Goal: Task Accomplishment & Management: Manage account settings

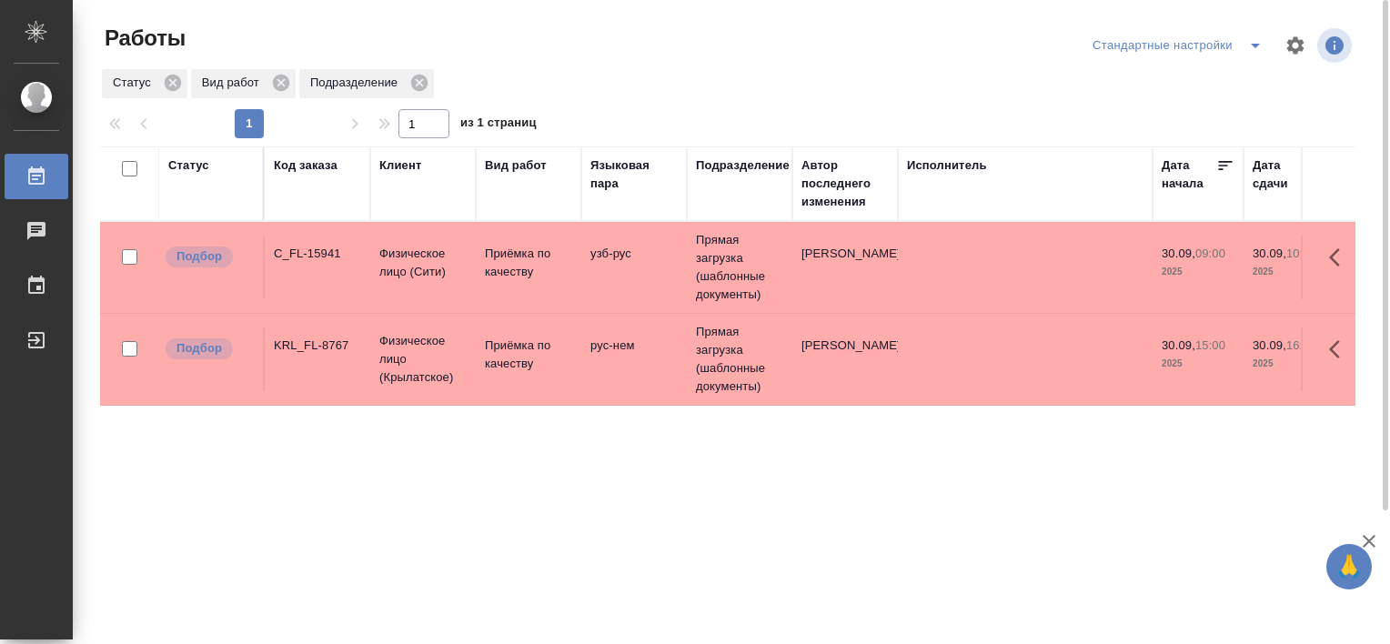
click at [1254, 47] on icon "split button" at bounding box center [1255, 46] width 22 height 22
click at [1169, 78] on li "В работе" at bounding box center [1181, 81] width 186 height 29
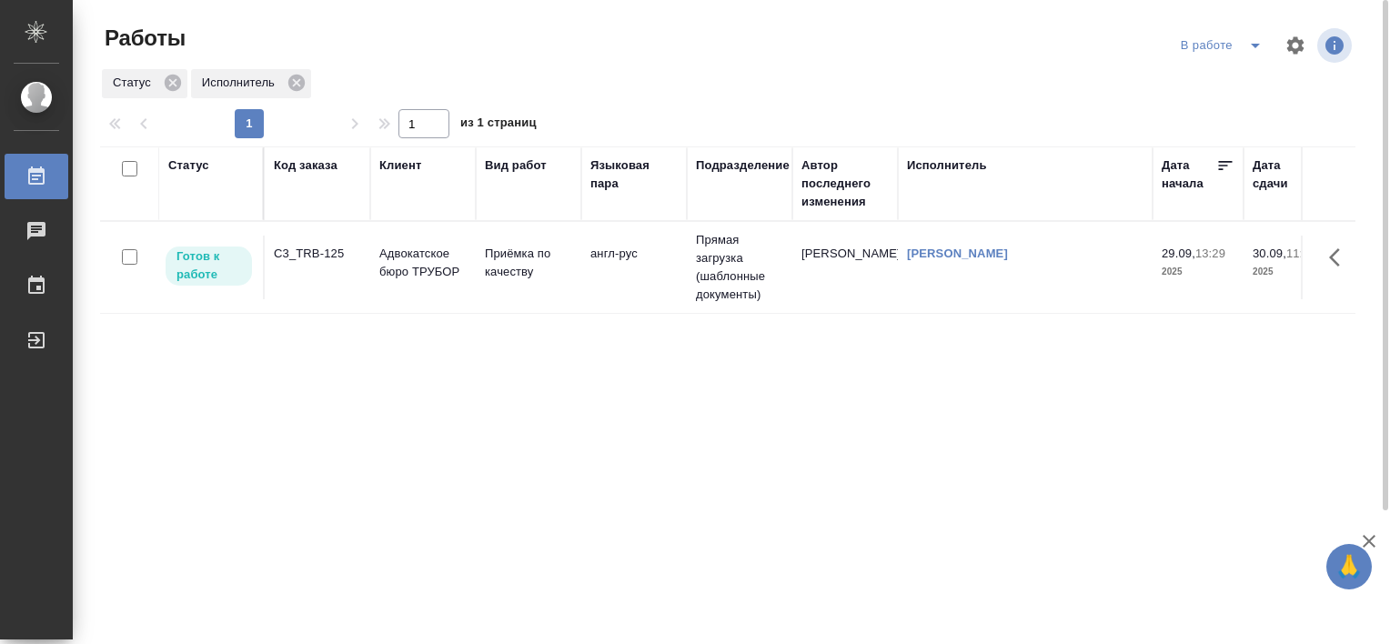
click at [331, 251] on div "C3_TRB-125" at bounding box center [317, 254] width 87 height 18
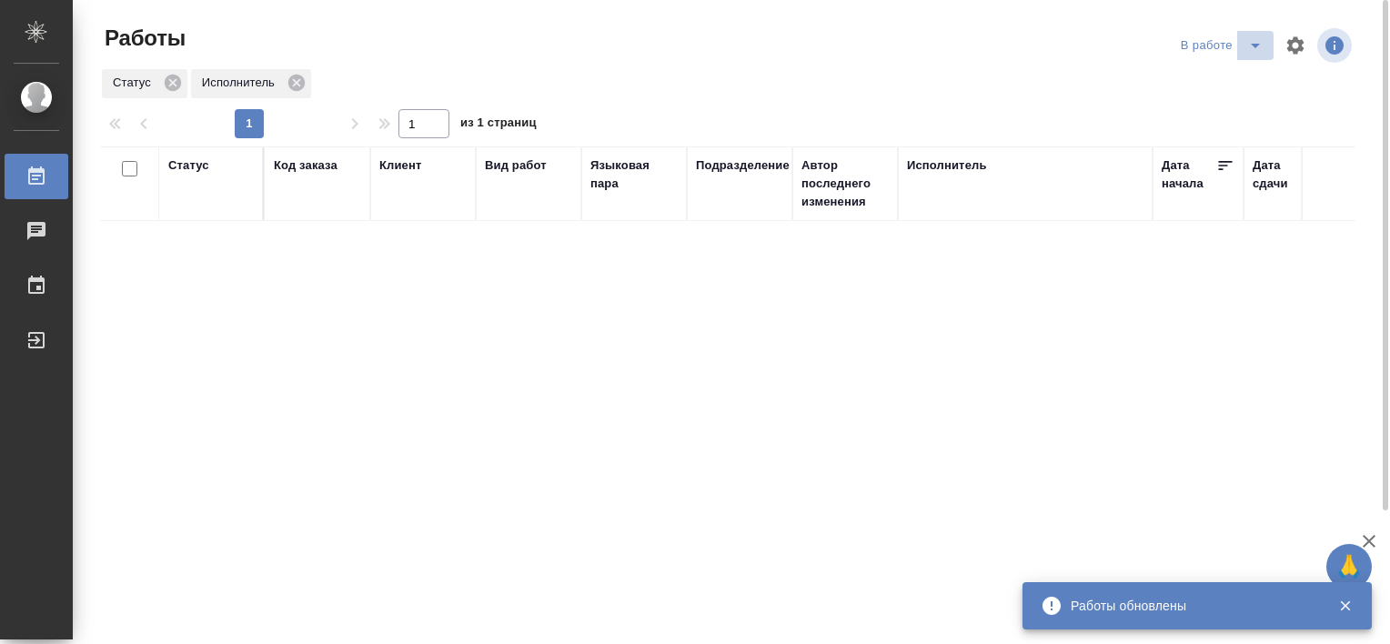
click at [1251, 44] on icon "split button" at bounding box center [1255, 46] width 9 height 5
click at [1201, 75] on li "Стандартные настройки" at bounding box center [1224, 81] width 175 height 29
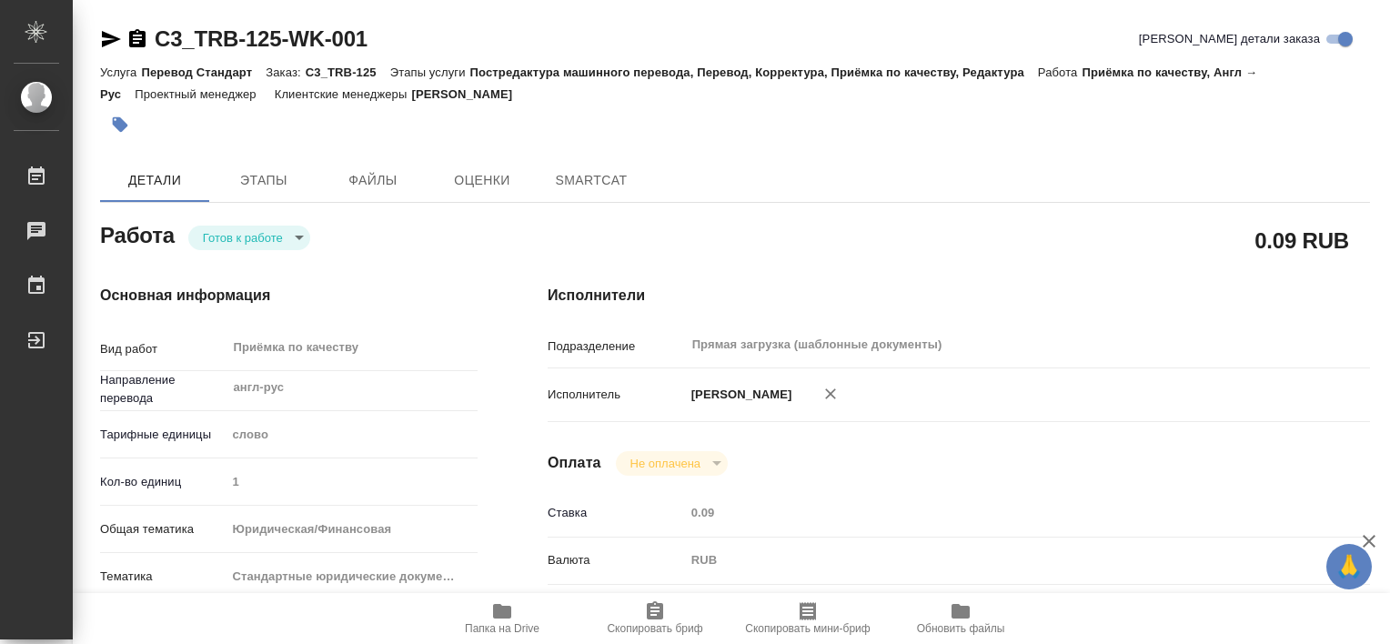
type textarea "x"
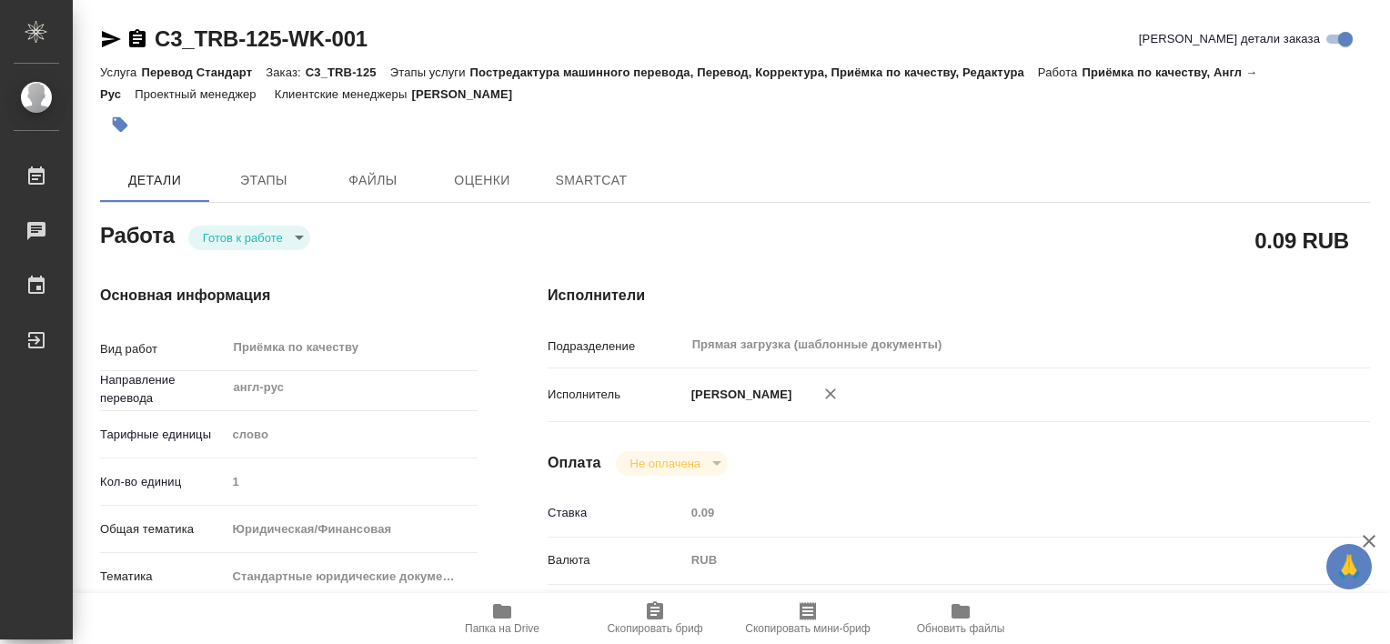
type textarea "x"
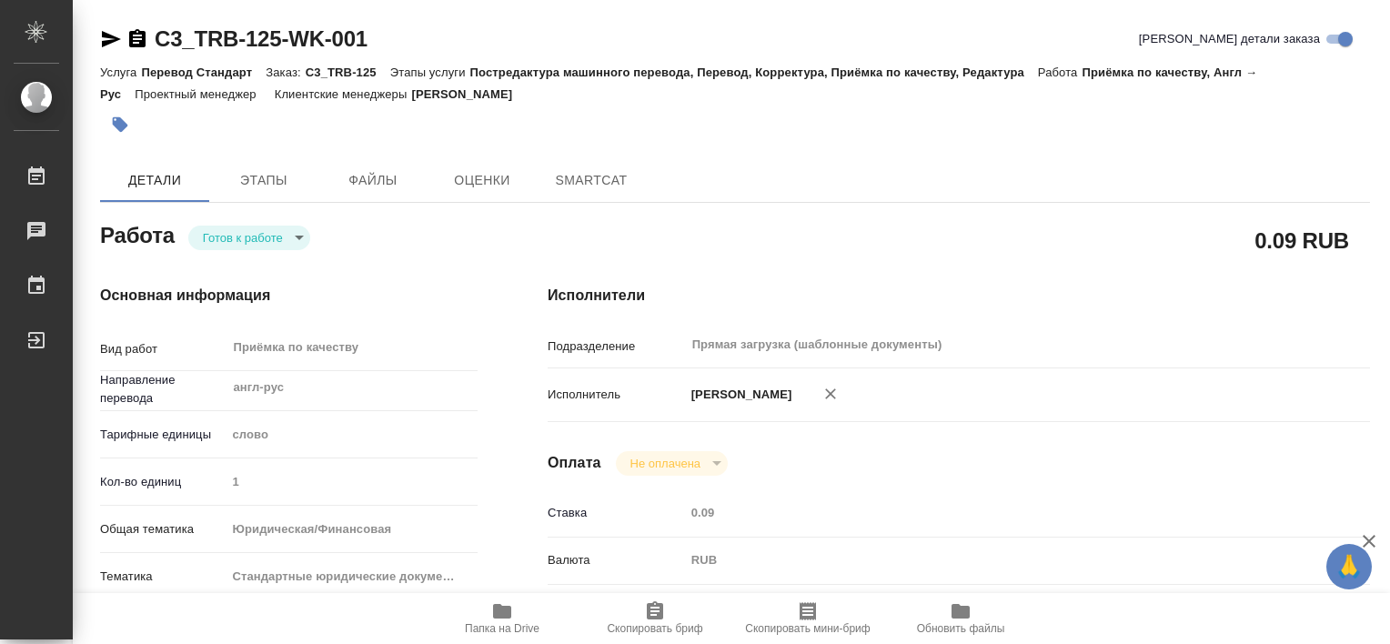
type textarea "x"
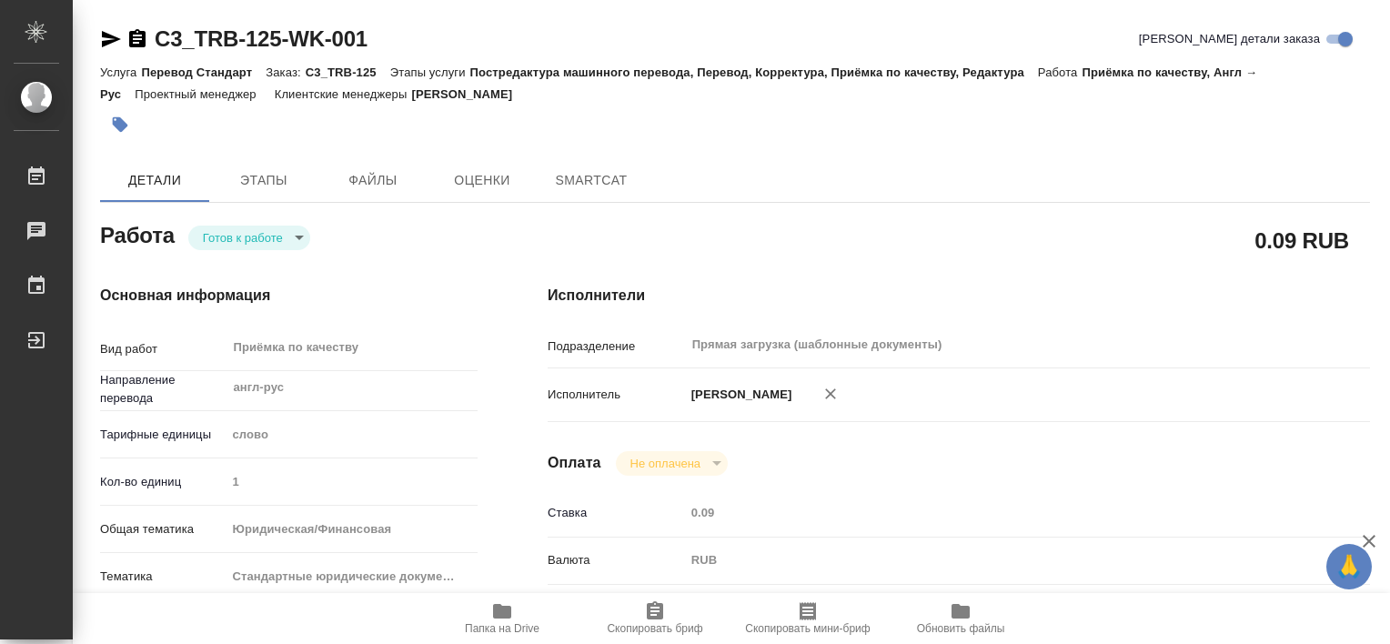
type textarea "x"
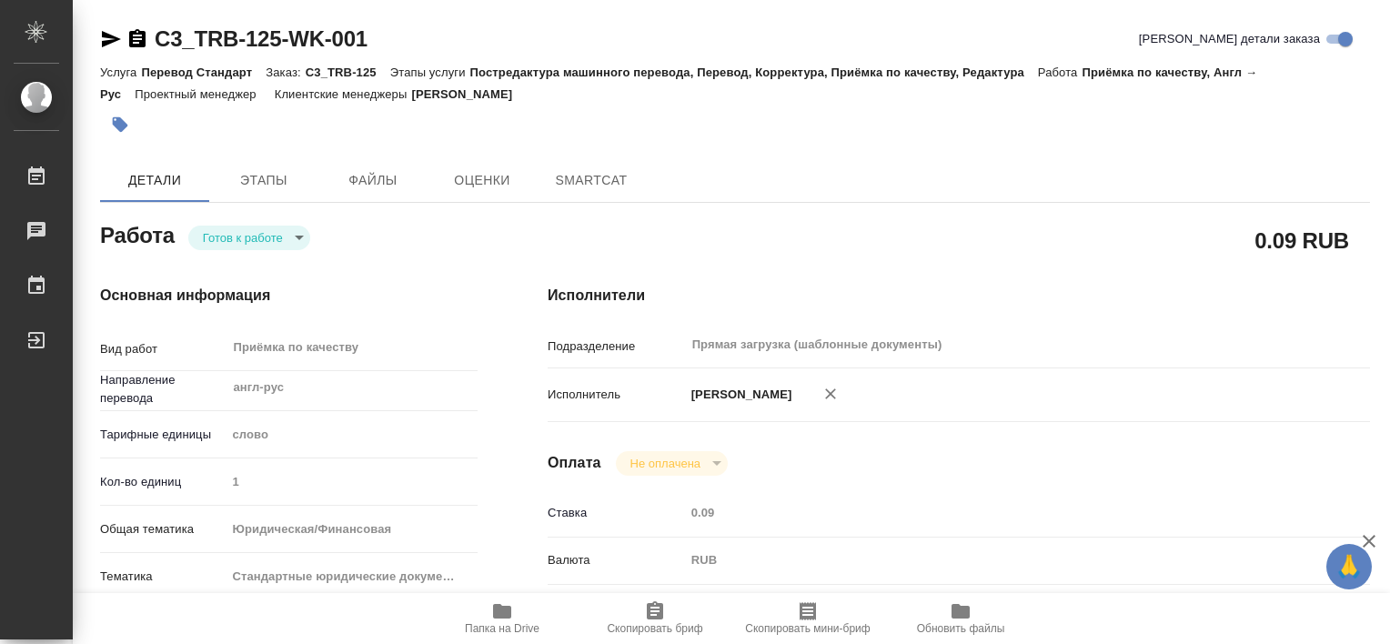
type textarea "x"
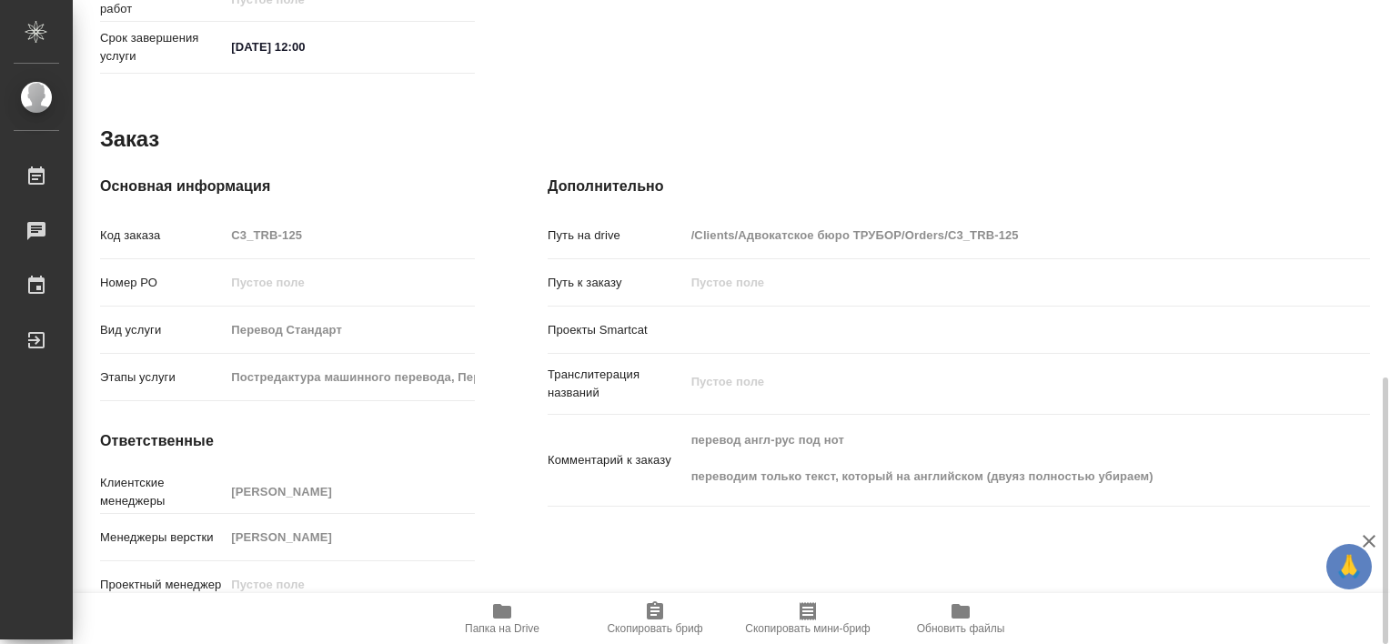
type textarea "x"
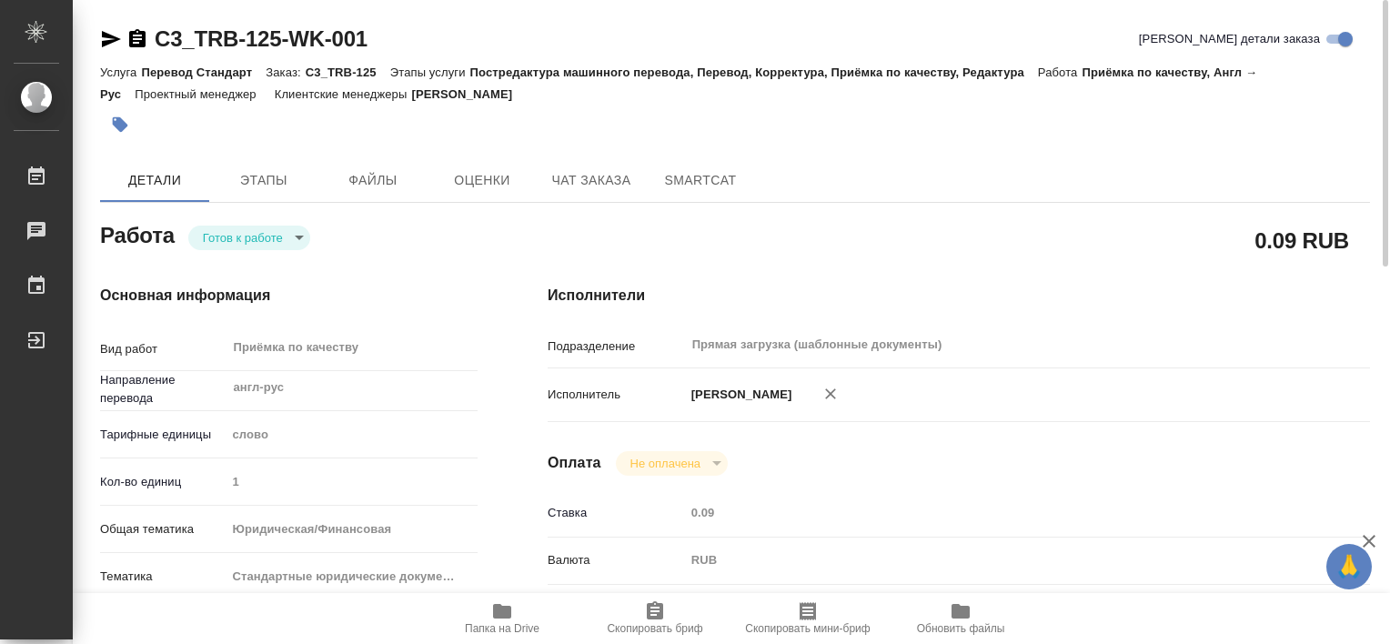
type textarea "x"
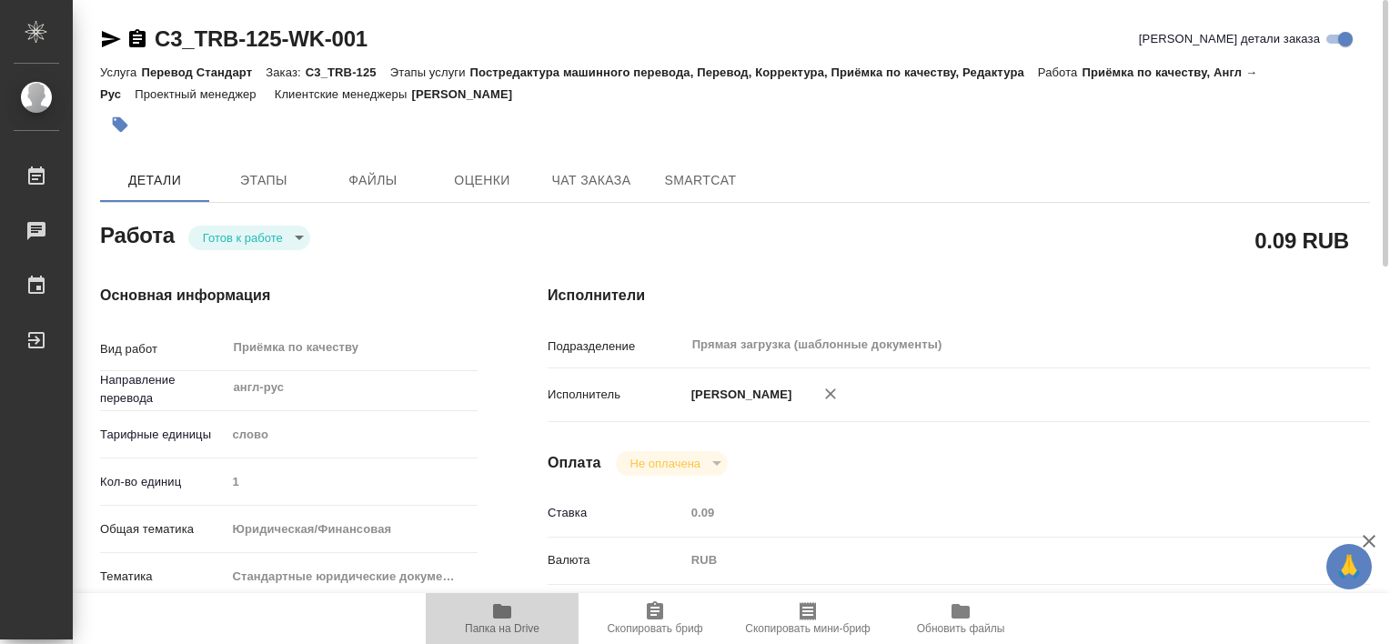
click at [508, 620] on icon "button" at bounding box center [502, 611] width 22 height 22
click at [120, 116] on icon "button" at bounding box center [120, 125] width 18 height 18
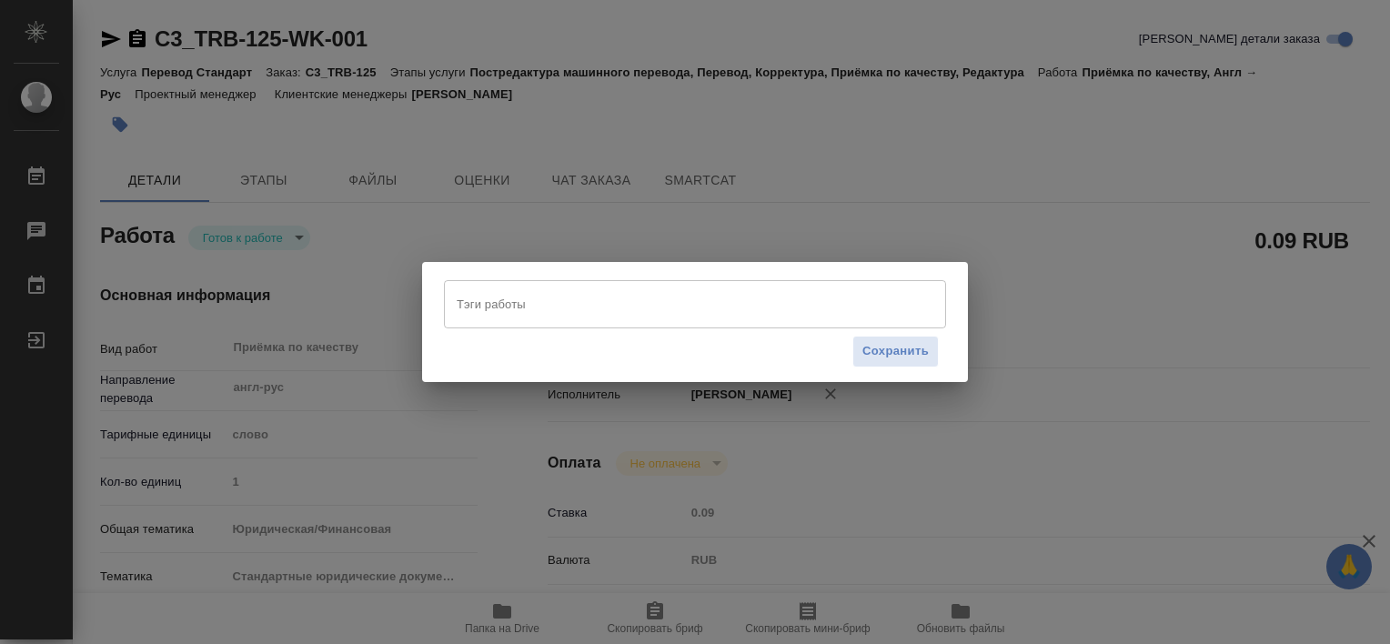
click at [576, 309] on input "Тэги работы" at bounding box center [677, 303] width 451 height 31
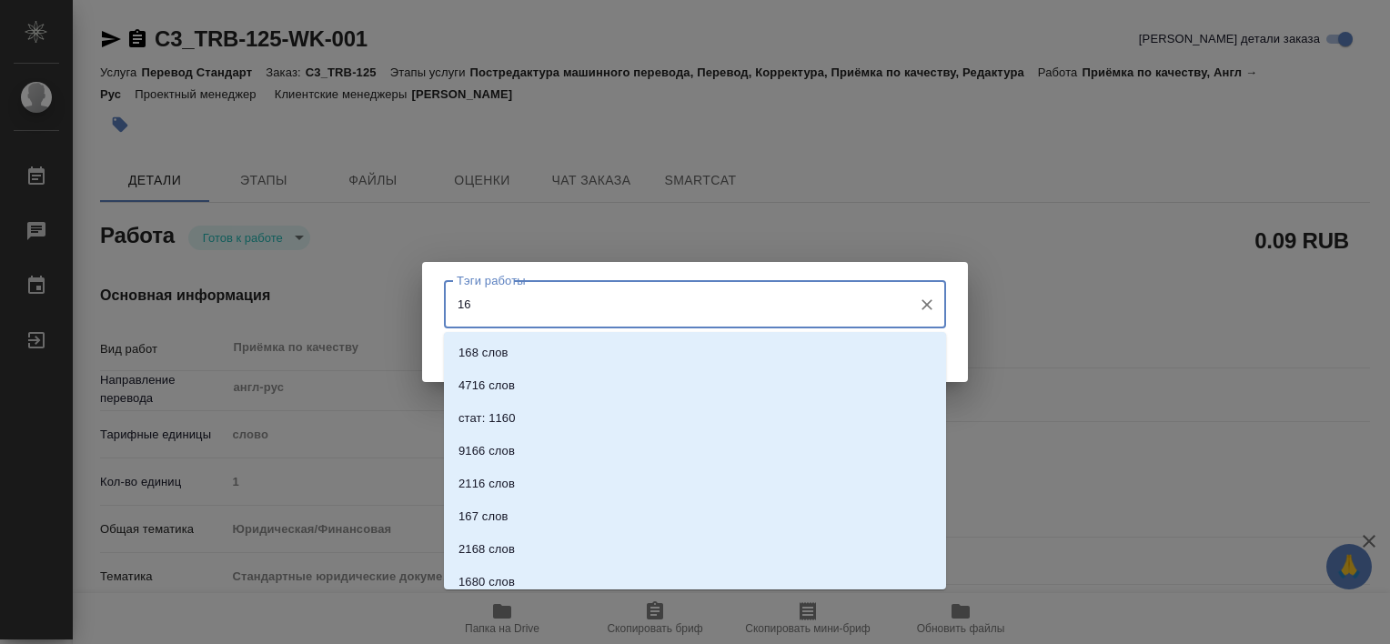
type input "168"
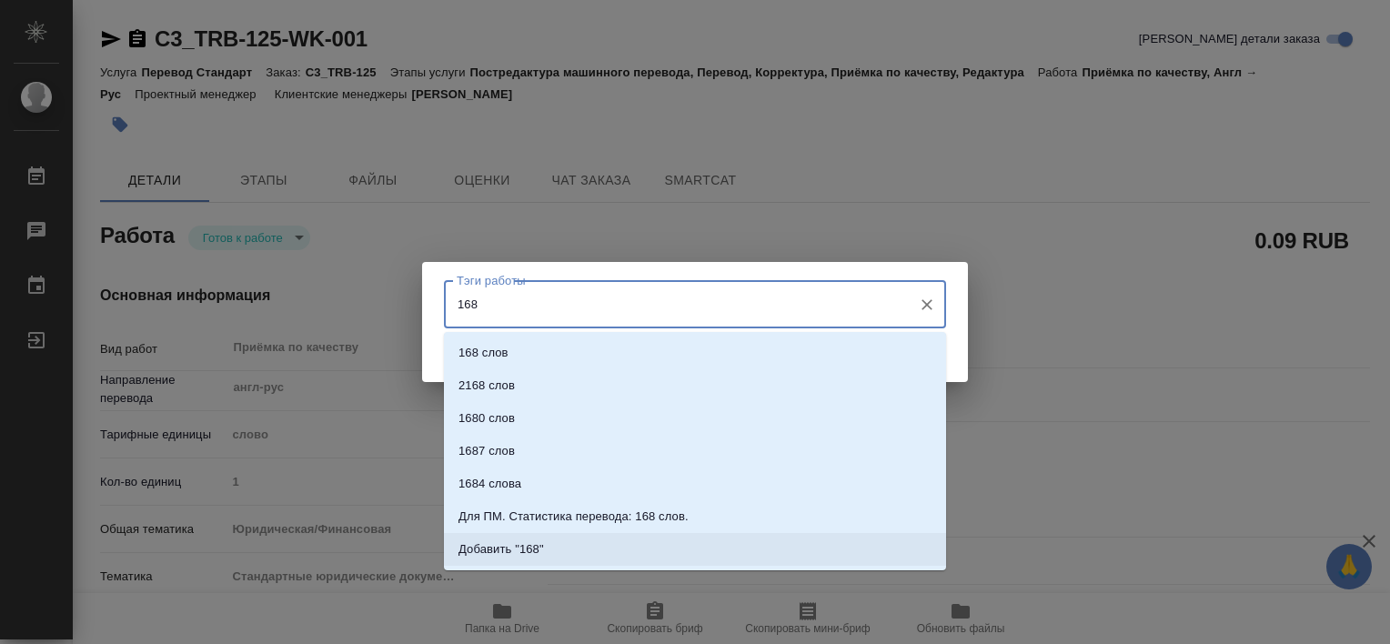
click at [542, 559] on li "Добавить "168"" at bounding box center [695, 549] width 502 height 33
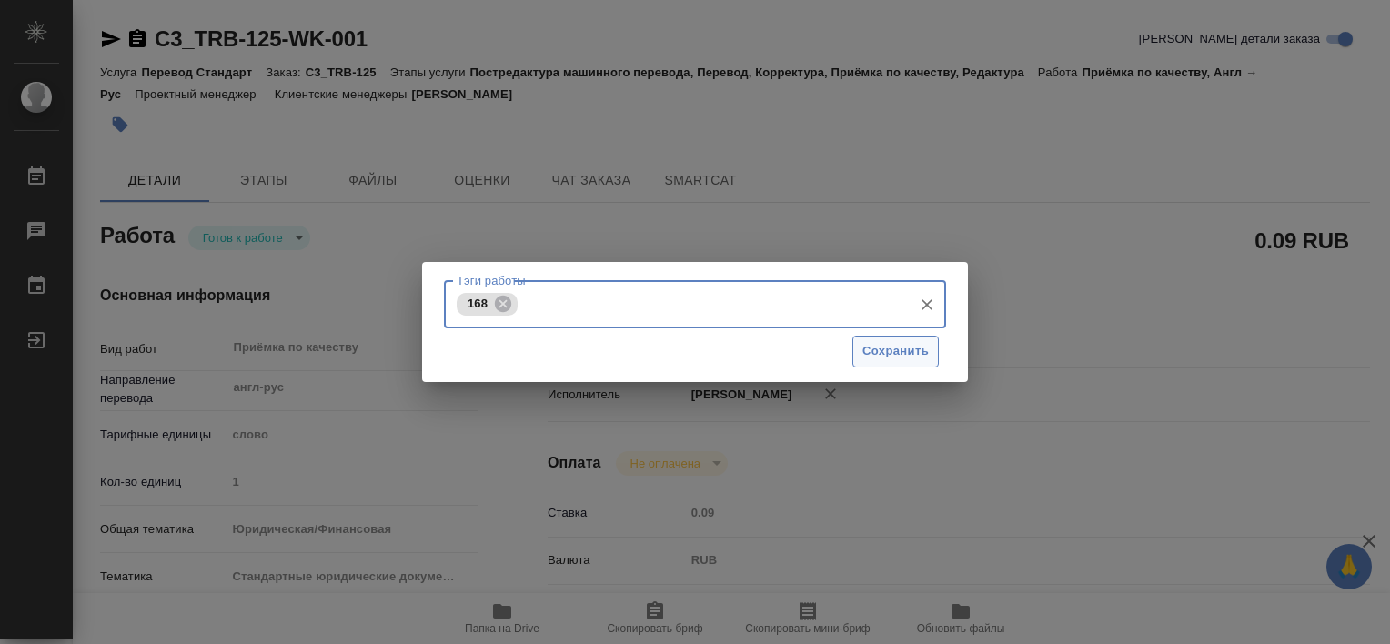
click at [862, 363] on button "Сохранить" at bounding box center [895, 352] width 86 height 32
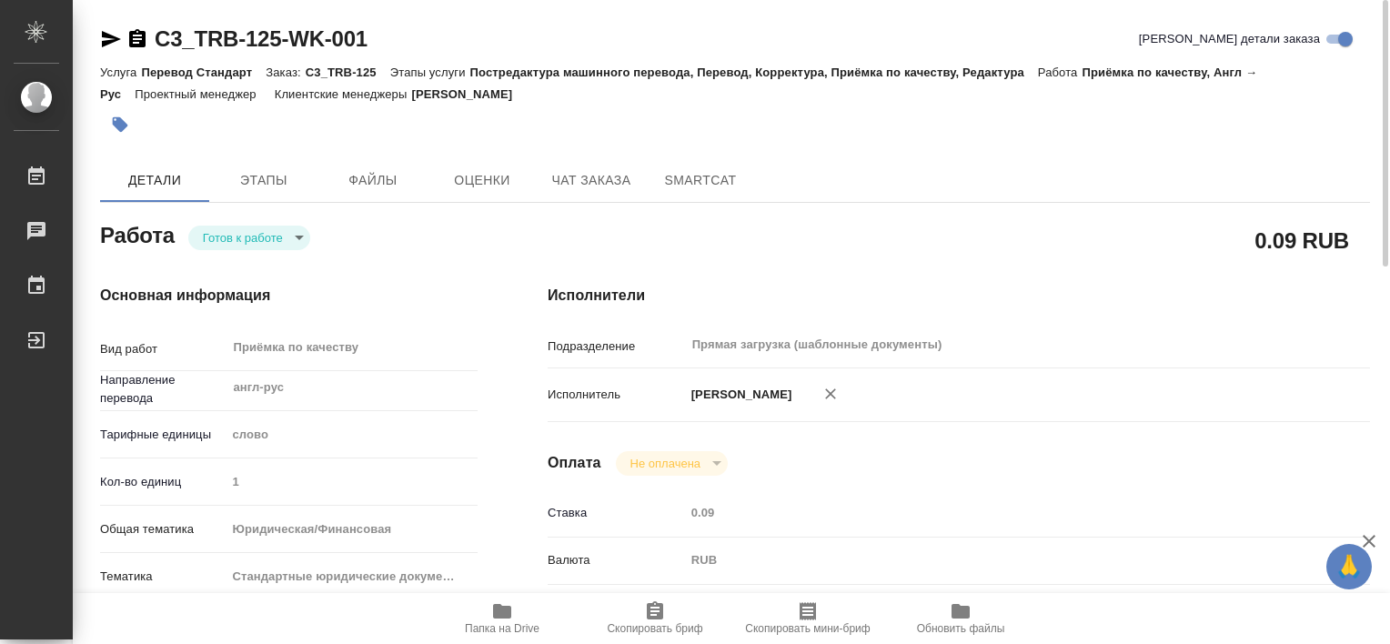
type input "readyForWork"
type textarea "Приёмка по качеству"
type textarea "x"
type input "англ-рус"
type input "5a8b1489cc6b4906c91bfd90"
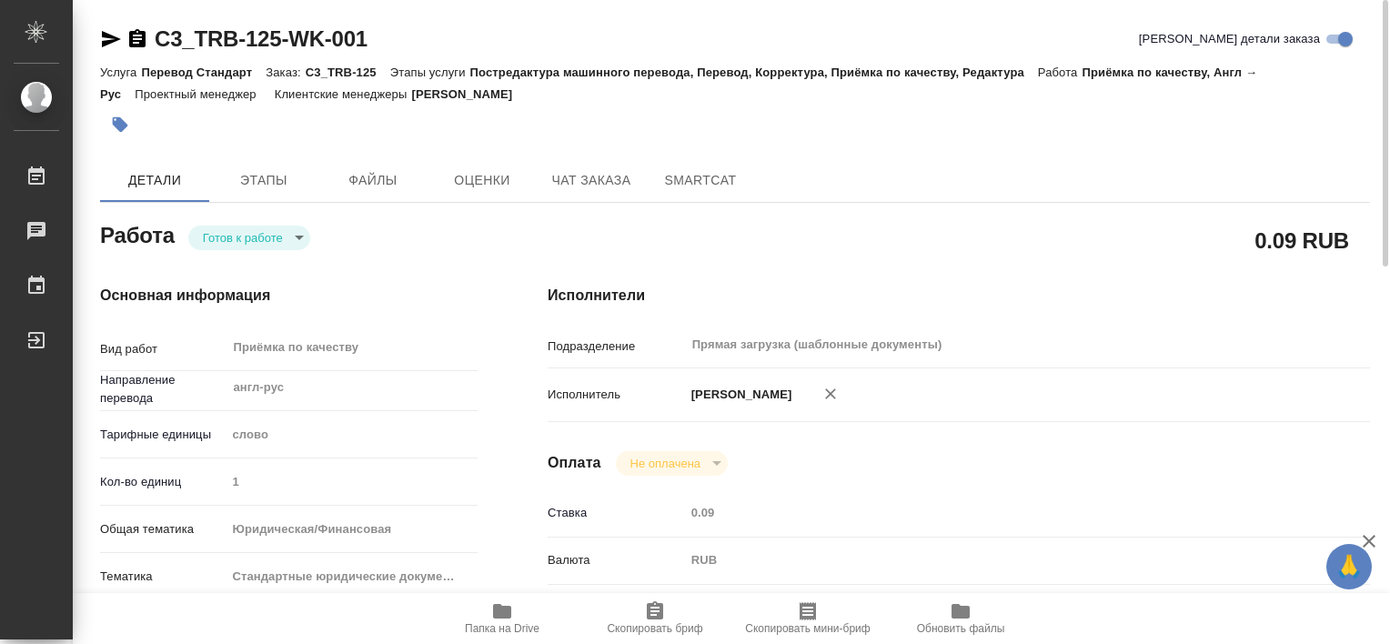
type input "1"
type input "yr-fn"
type input "5f647205b73bc97568ca66bf"
checkbox input "true"
type input "29.09.2025 13:29"
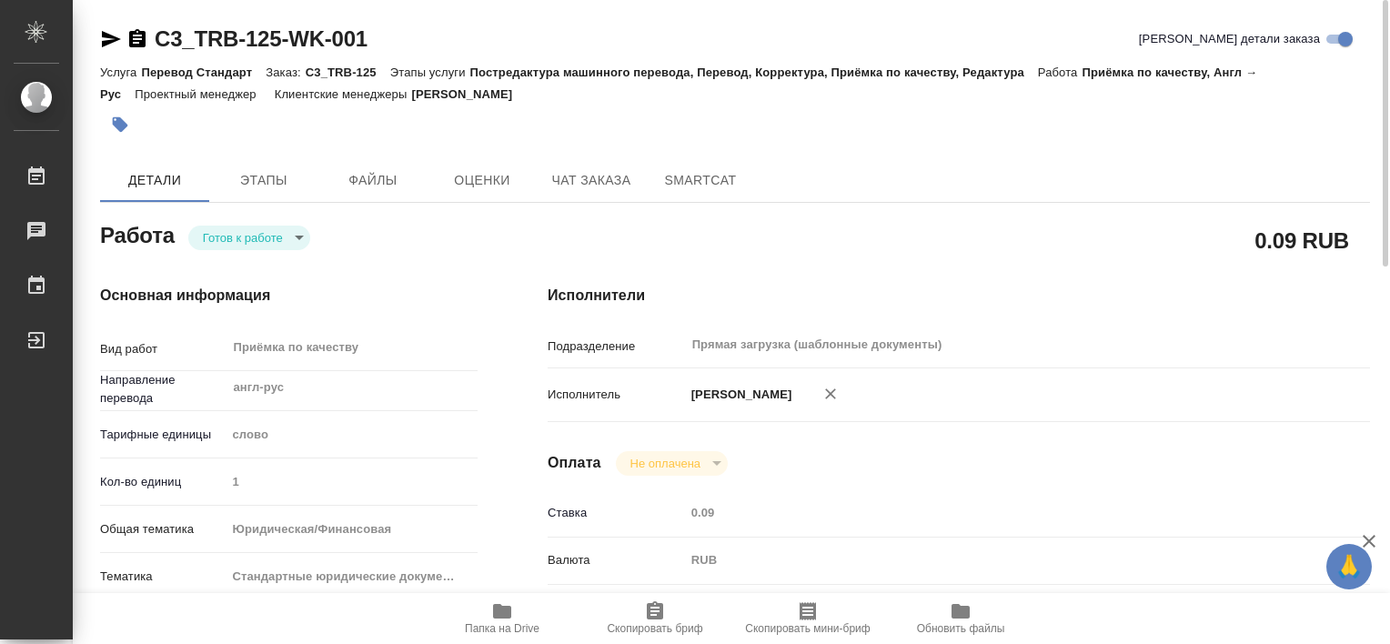
type input "30.09.2025 11:00"
type input "30.09.2025 12:00"
type input "Прямая загрузка (шаблонные документы)"
type input "notPayed"
type input "0.09"
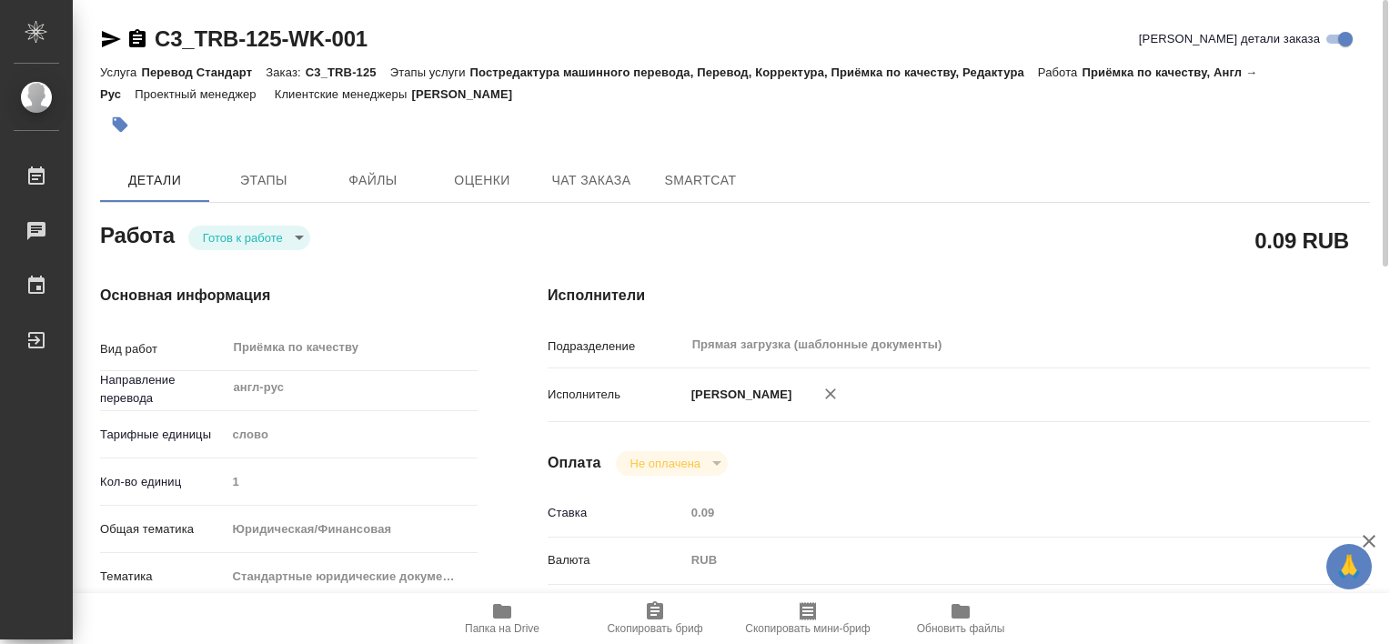
type input "RUB"
type input "Третьякова Валерия"
type textarea "x"
type textarea "/Clients/Адвокатское бюро ТРУБОР/Orders/C3_TRB-125/Corrected/C3_TRB-125-WK-001"
type textarea "x"
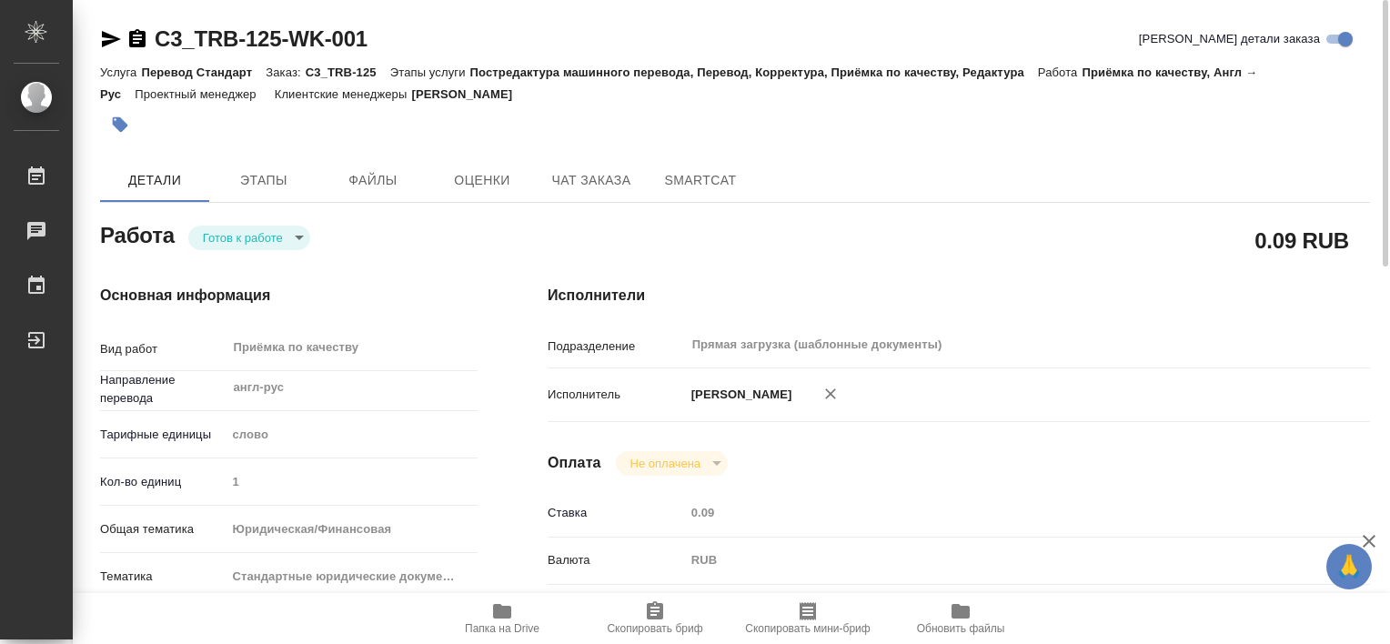
type input "C3_TRB-125"
type input "Перевод Стандарт"
type input "Постредактура машинного перевода, Перевод, Корректура, Приёмка по качеству, Ред…"
type input "Галишева Мария"
type input "Арсеньева Вера"
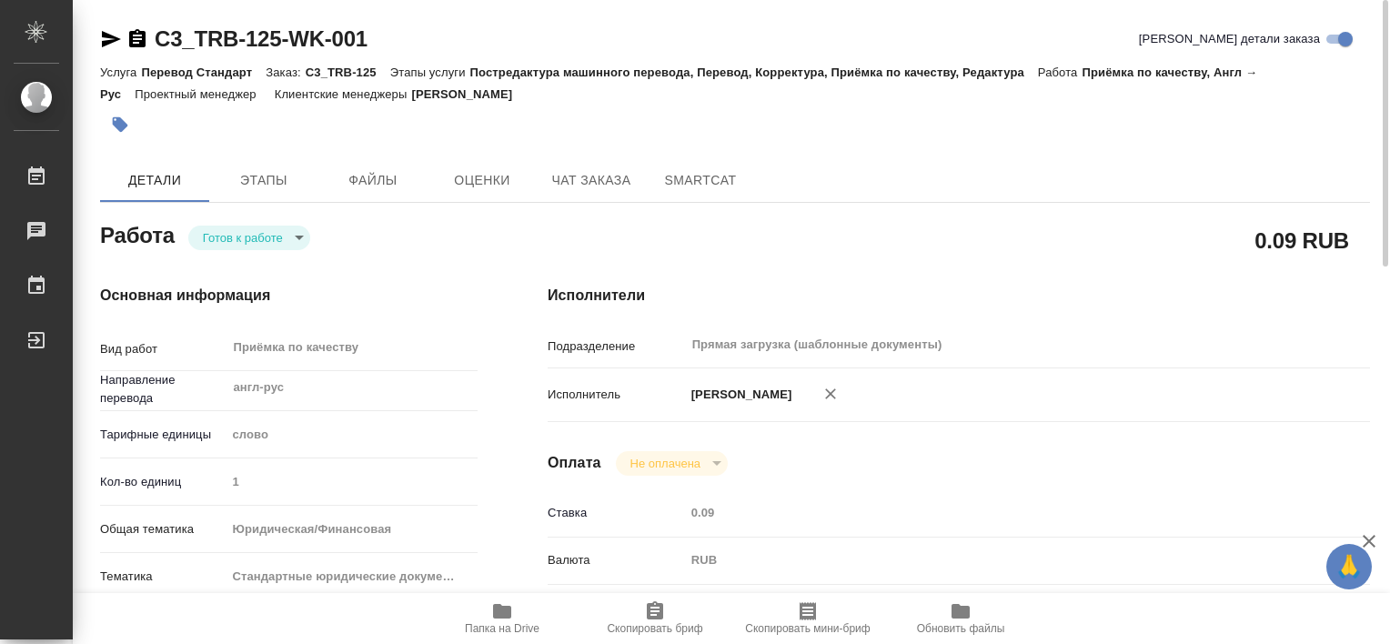
type input "/Clients/Адвокатское бюро ТРУБОР/Orders/C3_TRB-125"
type textarea "x"
type textarea "перевод англ-рус под нот переводим только текст, который на английском (двуяз п…"
type textarea "x"
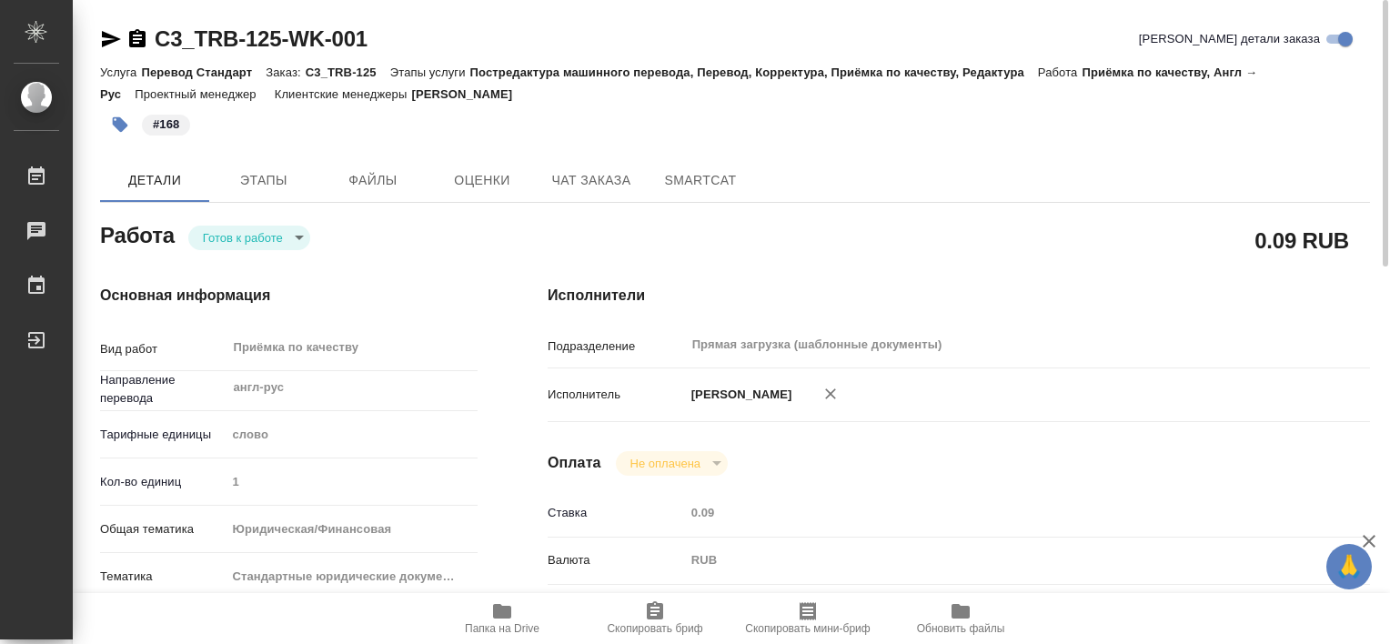
type textarea "x"
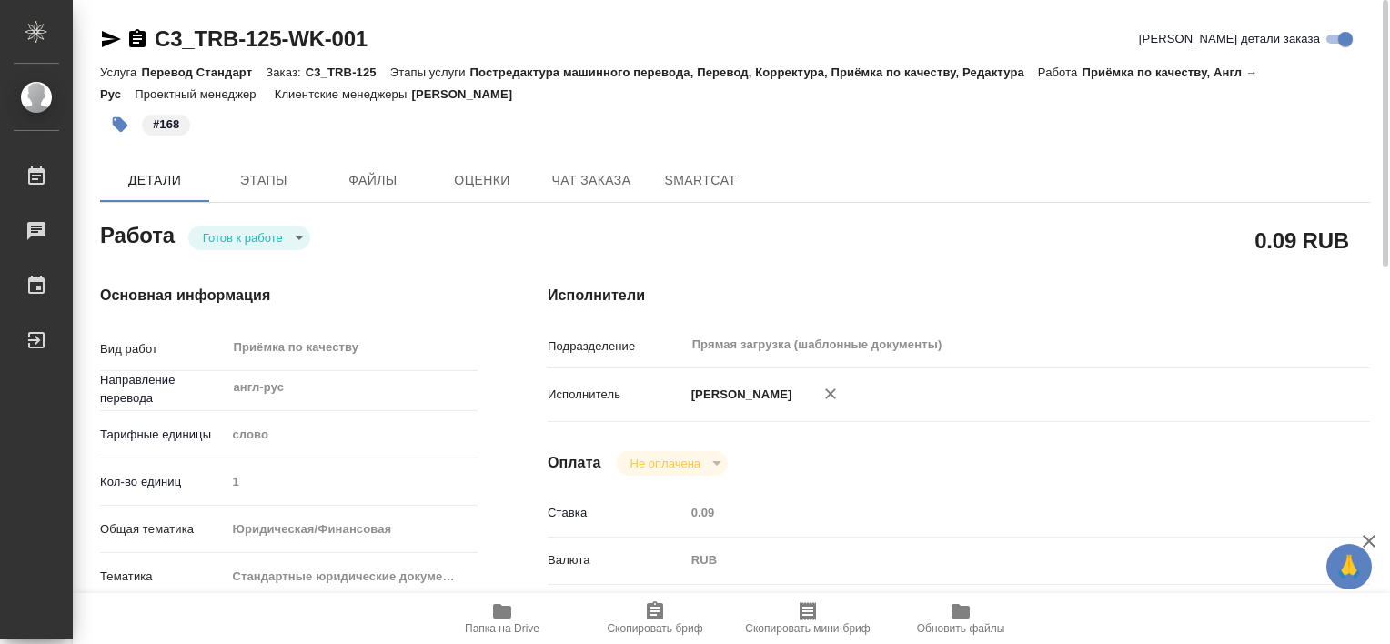
type textarea "x"
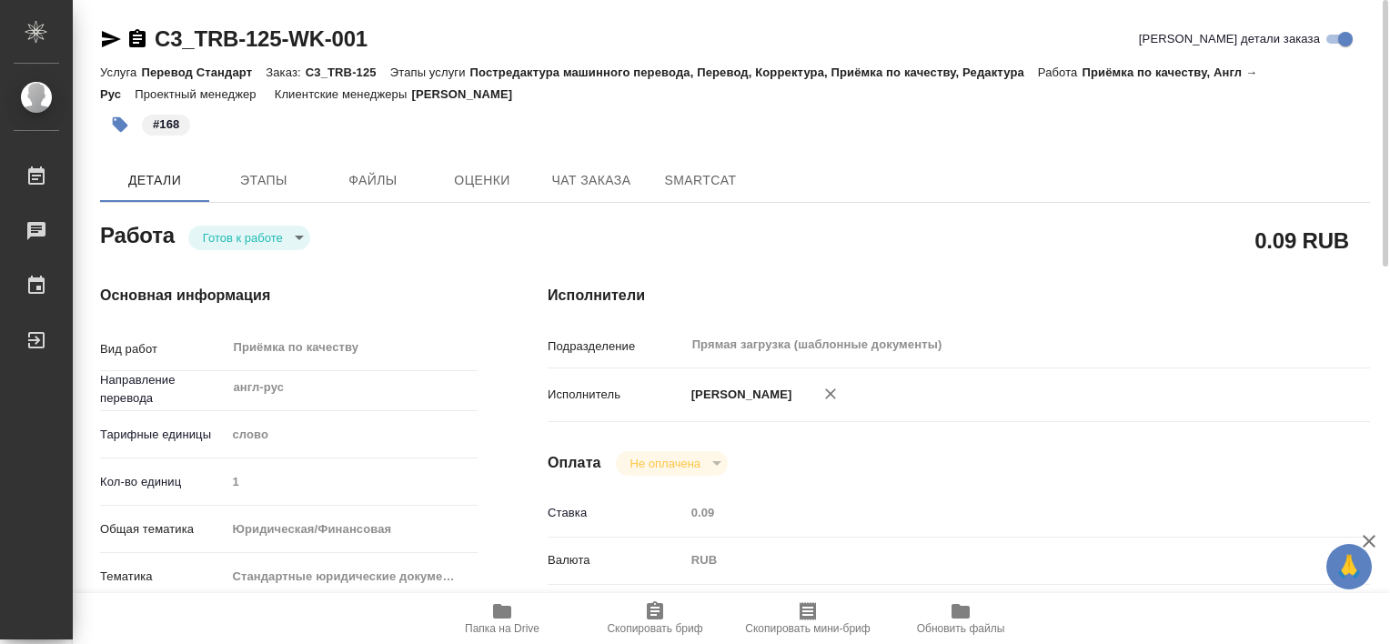
type textarea "x"
drag, startPoint x: 416, startPoint y: 94, endPoint x: 502, endPoint y: 100, distance: 86.6
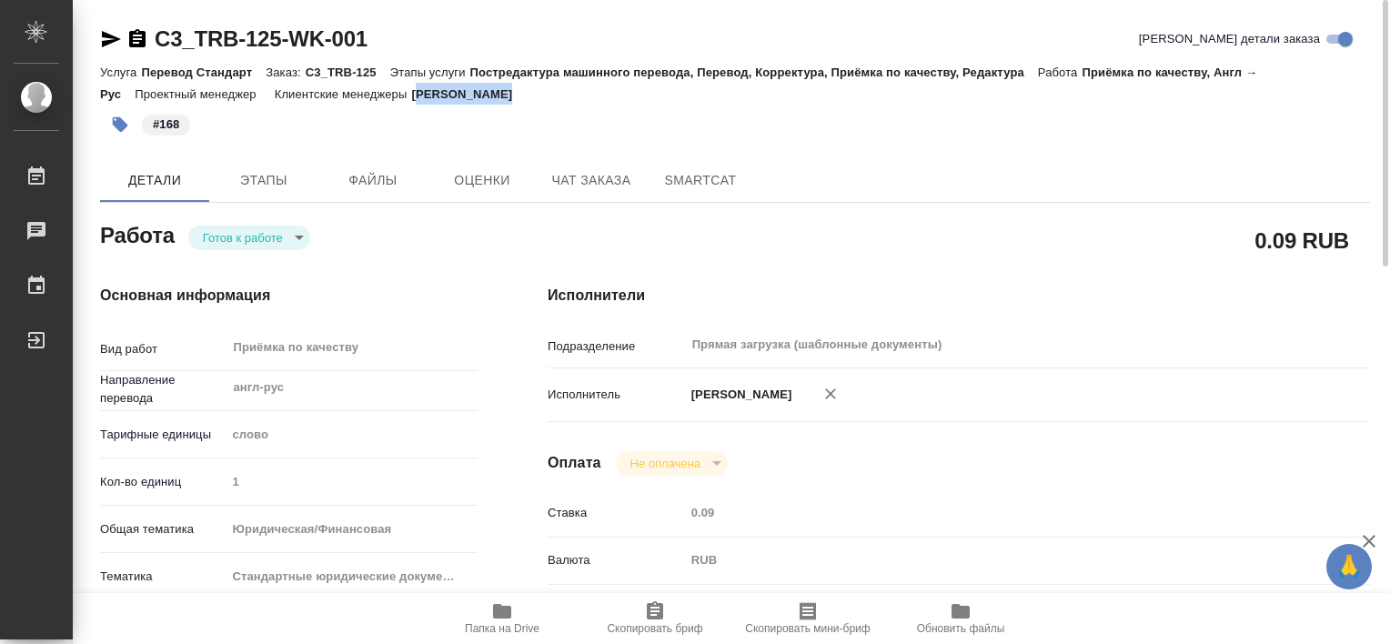
click at [502, 100] on p "Галишева Мария" at bounding box center [468, 94] width 115 height 14
drag, startPoint x: 502, startPoint y: 100, endPoint x: 462, endPoint y: 103, distance: 40.1
click at [462, 103] on div "Услуга Перевод Стандарт Заказ: C3_TRB-125 Этапы услуги Постредактура машинного …" at bounding box center [735, 83] width 1270 height 44
click at [413, 90] on p "Галишева Мария" at bounding box center [468, 94] width 115 height 14
drag, startPoint x: 410, startPoint y: 93, endPoint x: 509, endPoint y: 102, distance: 99.6
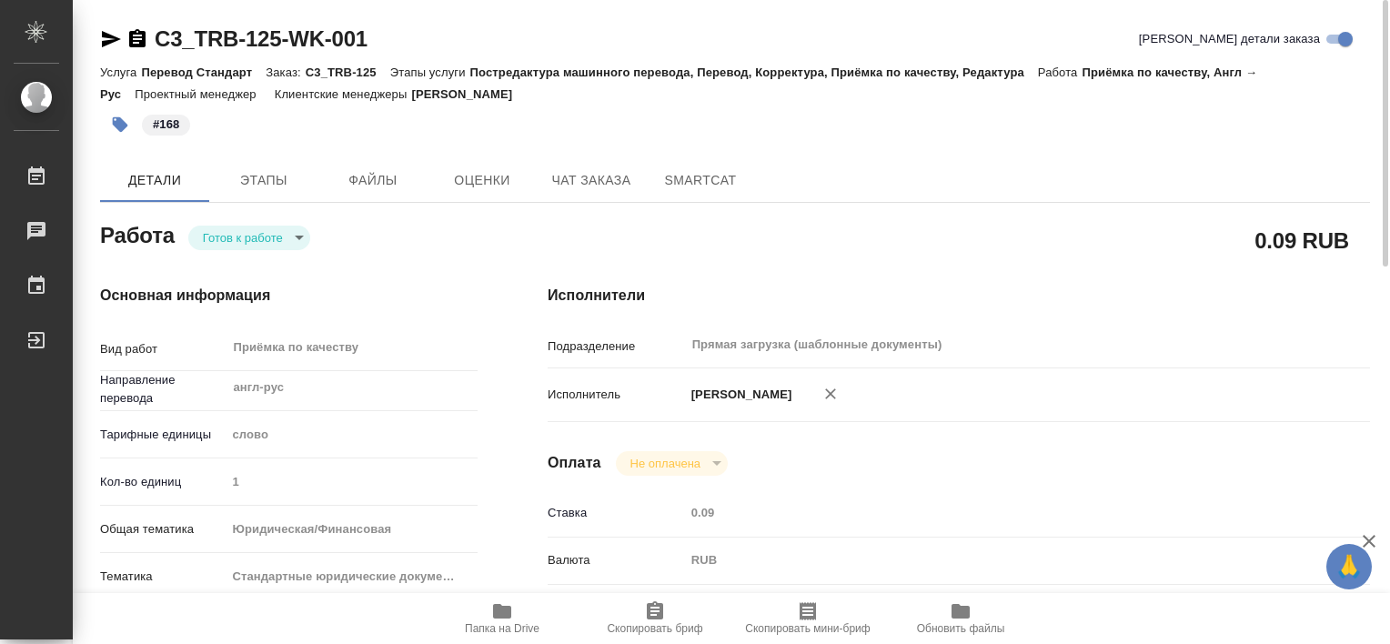
click at [509, 102] on div "Услуга Перевод Стандарт Заказ: C3_TRB-125 Этапы услуги Постредактура машинного …" at bounding box center [735, 83] width 1270 height 44
copy p "Галишева Мария"
click at [282, 178] on span "Этапы" at bounding box center [263, 180] width 87 height 23
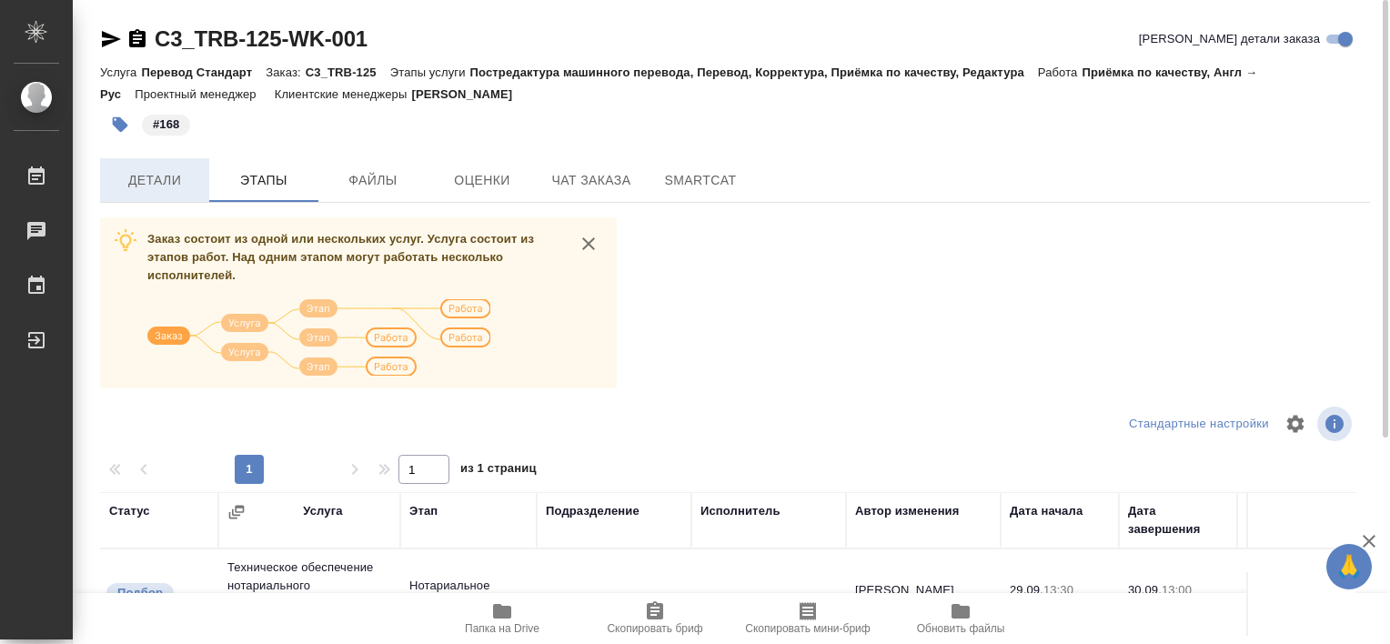
click at [175, 166] on button "Детали" at bounding box center [154, 180] width 109 height 44
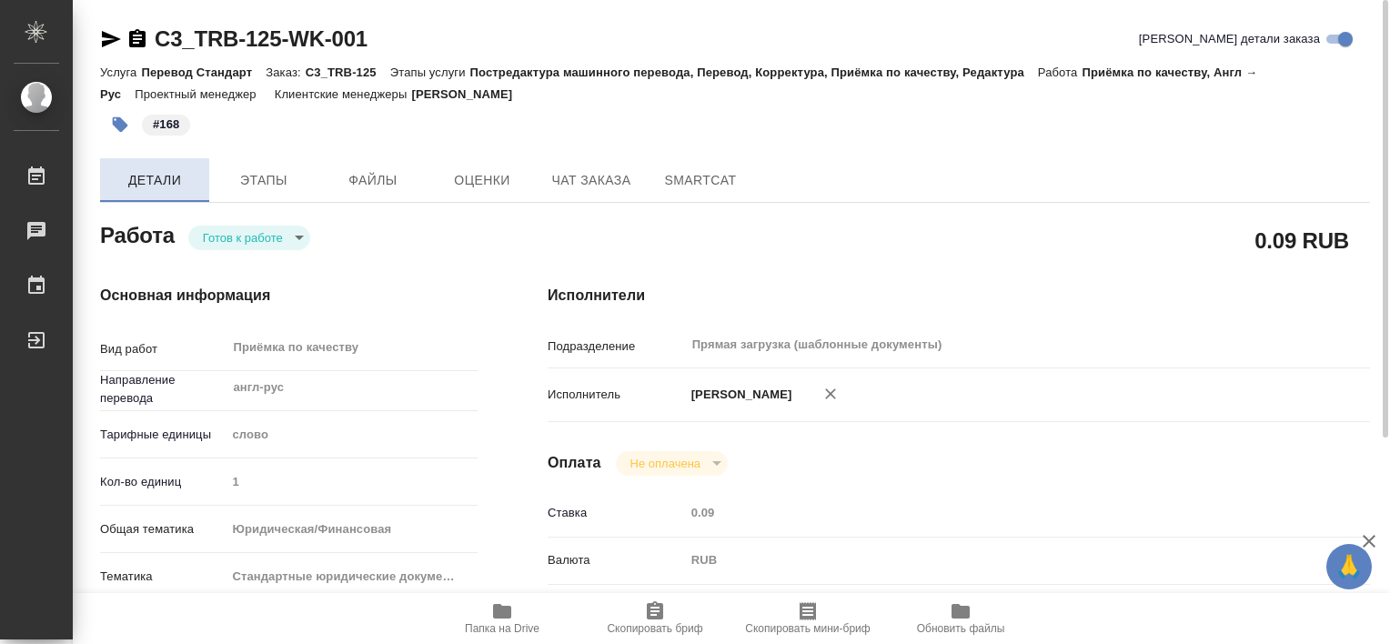
type textarea "x"
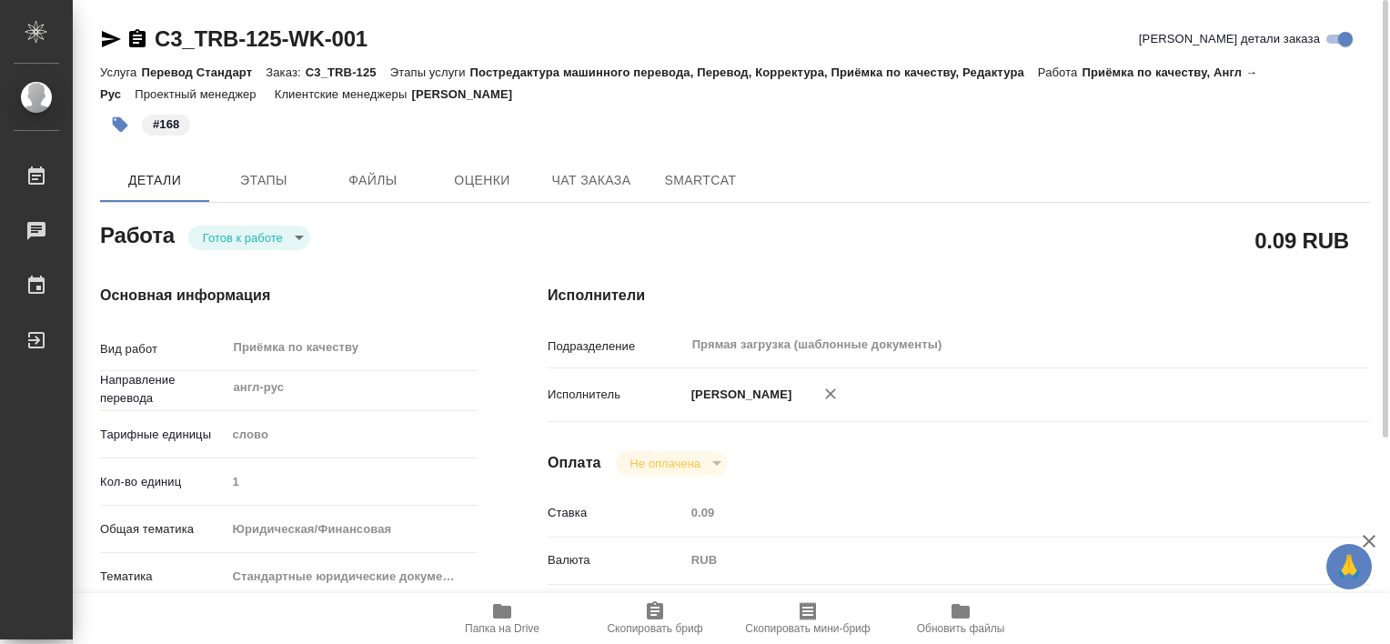
type textarea "x"
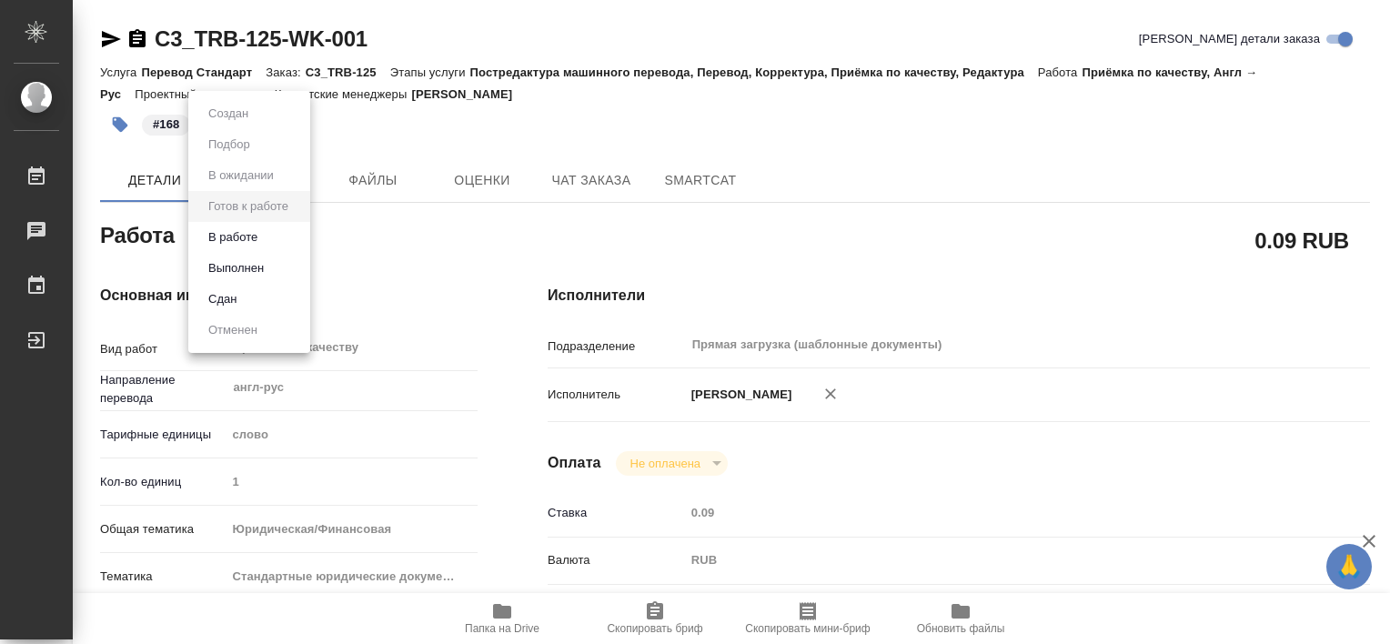
click at [260, 242] on body "🙏 .cls-1 fill:#fff; AWATERA Tretyakova Valeriya Работы 0 Чаты График Выйти C3_T…" at bounding box center [695, 322] width 1390 height 644
type textarea "x"
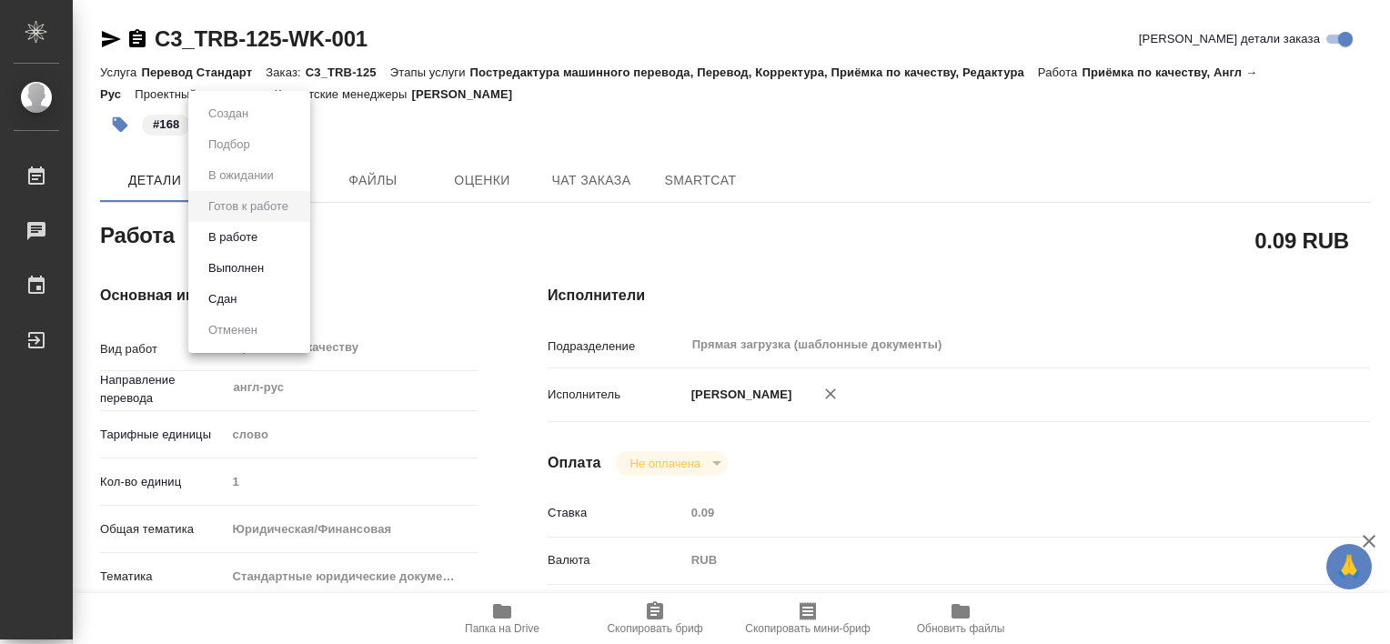
type textarea "x"
click at [269, 262] on li "Выполнен" at bounding box center [249, 268] width 122 height 31
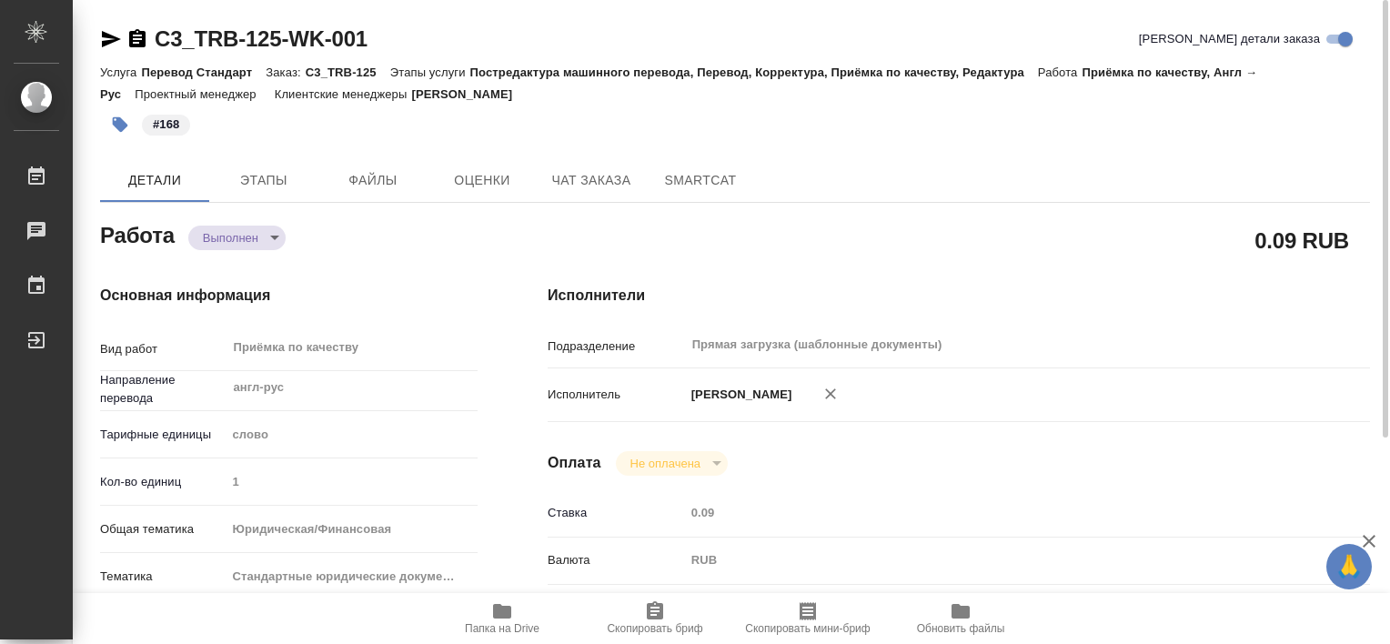
type textarea "x"
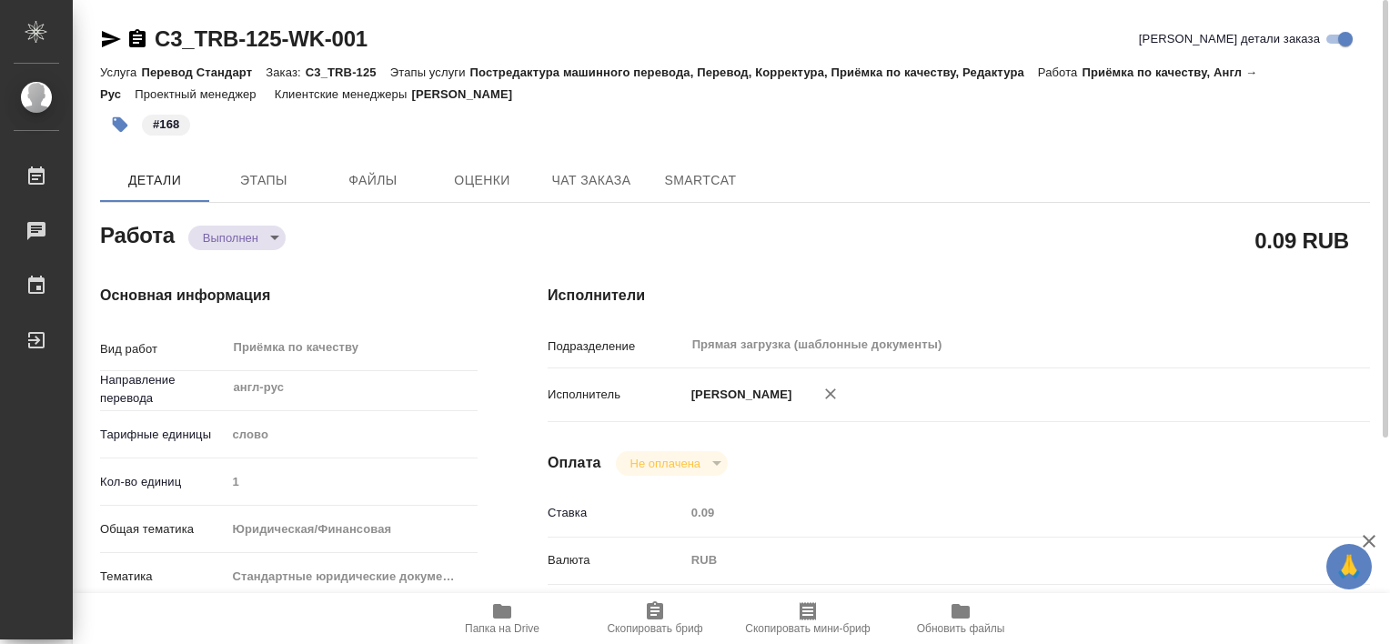
type textarea "x"
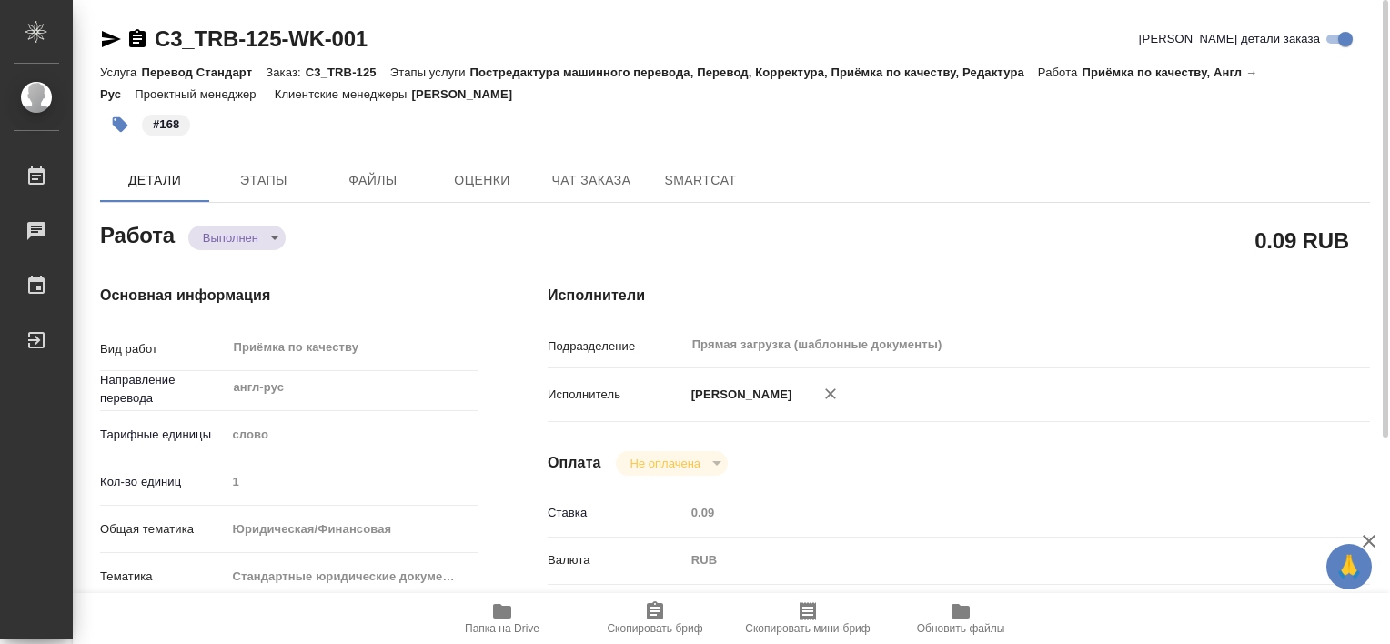
type textarea "x"
